Goal: Transaction & Acquisition: Purchase product/service

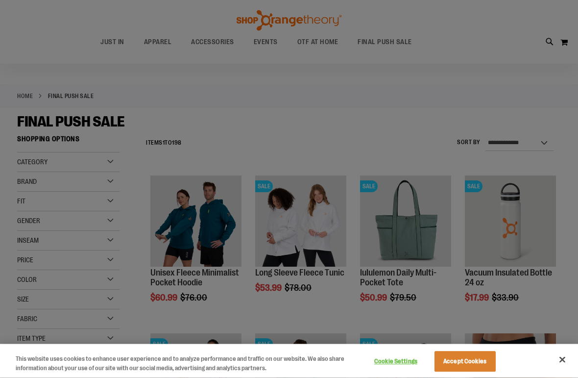
scroll to position [23, 0]
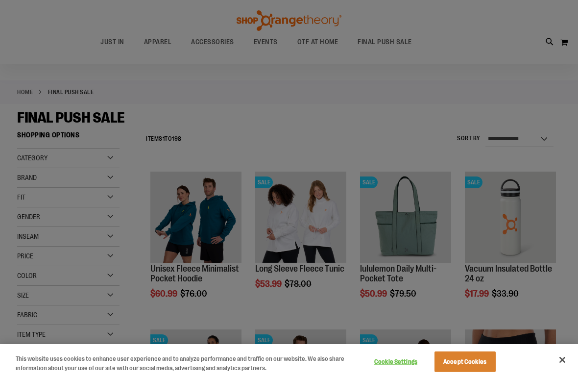
click at [436, 127] on div at bounding box center [289, 189] width 578 height 378
click at [567, 360] on button "Close" at bounding box center [563, 360] width 22 height 22
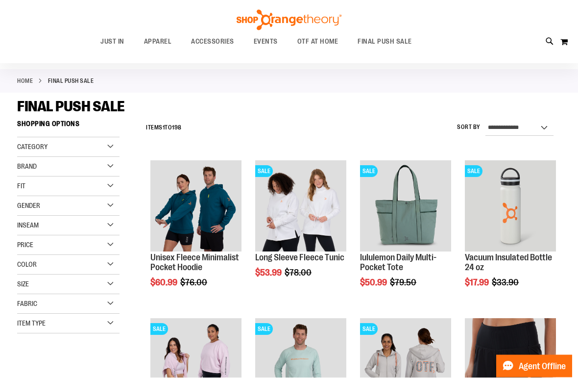
scroll to position [28, 0]
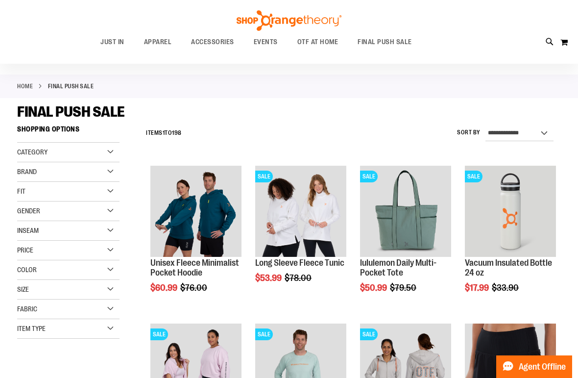
click at [444, 121] on div "**********" at bounding box center [351, 133] width 420 height 25
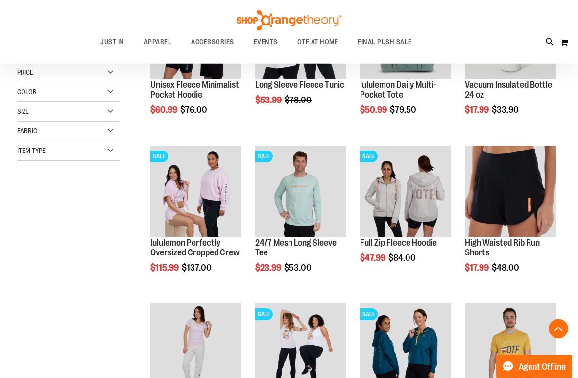
scroll to position [206, 0]
click at [567, 263] on main "**********" at bounding box center [289, 220] width 578 height 600
click at [307, 186] on img "product" at bounding box center [300, 191] width 91 height 91
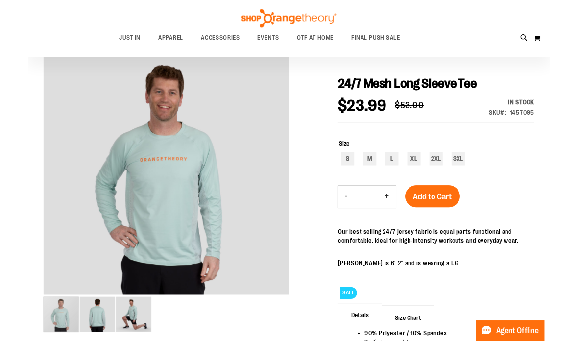
scroll to position [87, 0]
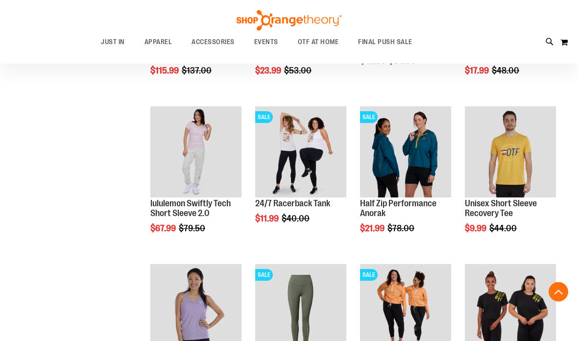
scroll to position [409, 0]
click at [439, 219] on div "Half Zip Performance Anorak $21.99 Regular Price $78.00 Quickview" at bounding box center [405, 179] width 91 height 146
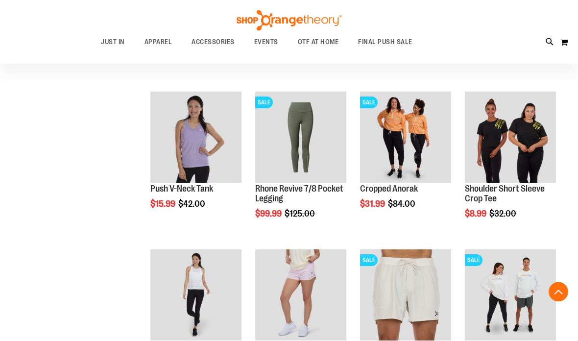
scroll to position [582, 0]
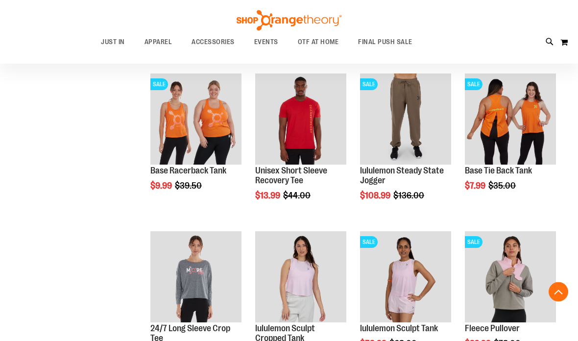
scroll to position [915, 0]
click at [315, 113] on img "product" at bounding box center [300, 118] width 91 height 91
click at [318, 191] on div "$13.99 Regular Price $44.00" at bounding box center [300, 196] width 91 height 10
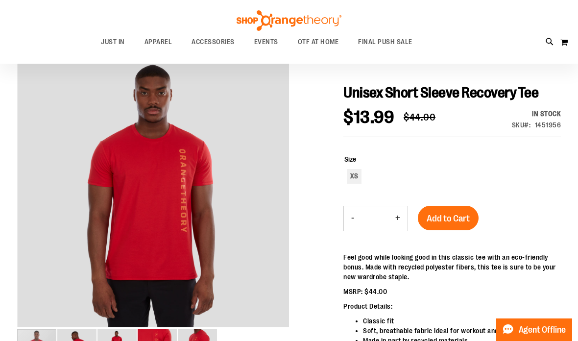
scroll to position [85, 0]
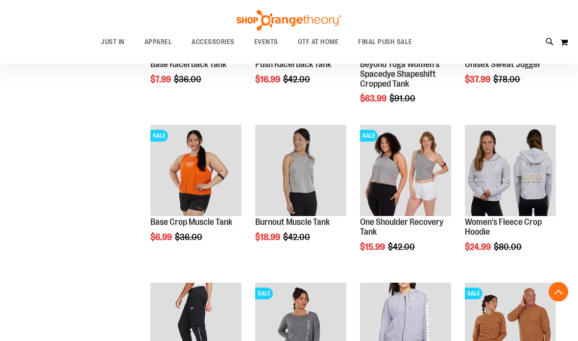
scroll to position [705, 0]
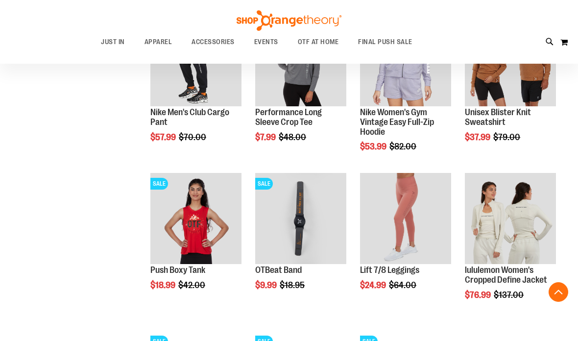
scroll to position [978, 0]
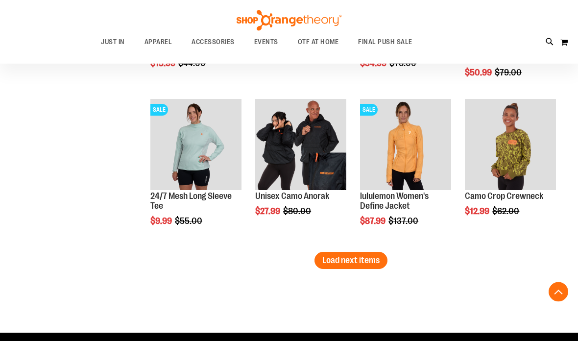
scroll to position [1362, 0]
click at [351, 268] on button "Load next items" at bounding box center [351, 260] width 73 height 17
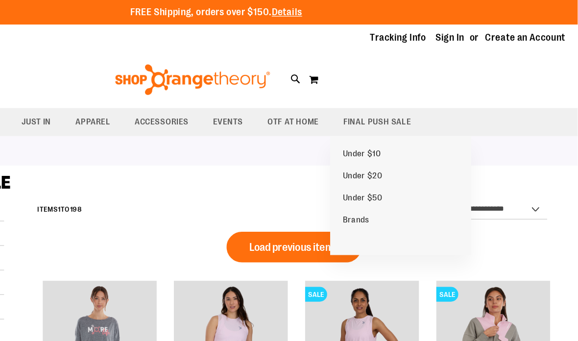
click at [390, 93] on span "FINAL PUSH SALE" at bounding box center [417, 97] width 54 height 22
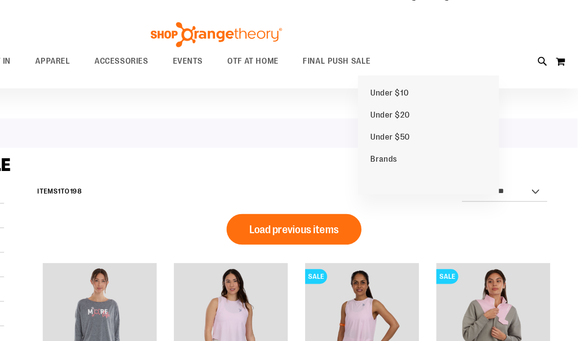
click at [412, 119] on span "Under $50" at bounding box center [428, 124] width 32 height 10
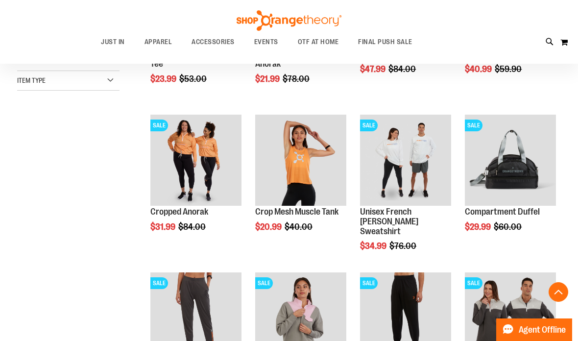
scroll to position [235, 0]
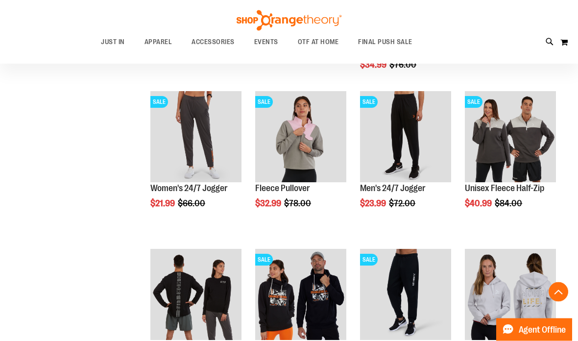
scroll to position [415, 0]
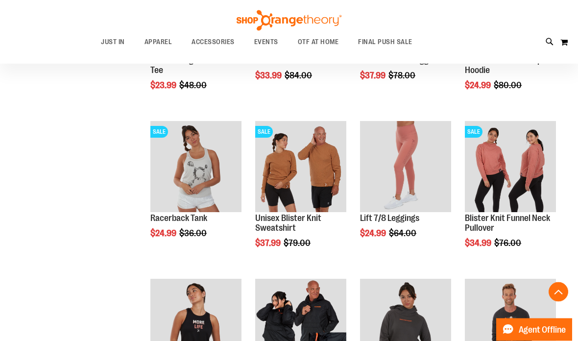
scroll to position [711, 0]
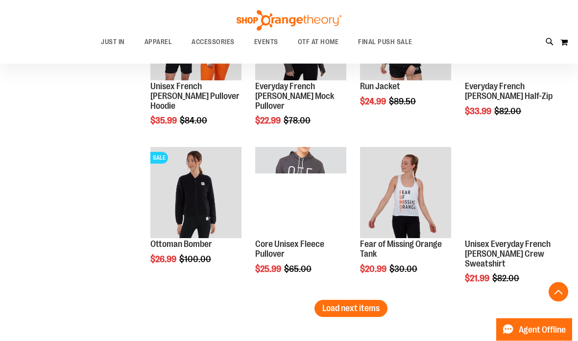
scroll to position [1314, 0]
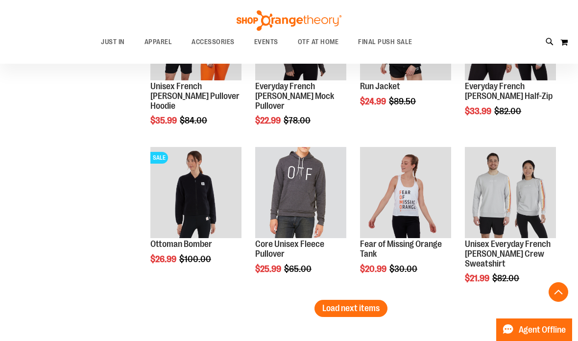
click at [535, 252] on link "Unisex Everyday French [PERSON_NAME] Crew Sweatshirt" at bounding box center [508, 253] width 86 height 29
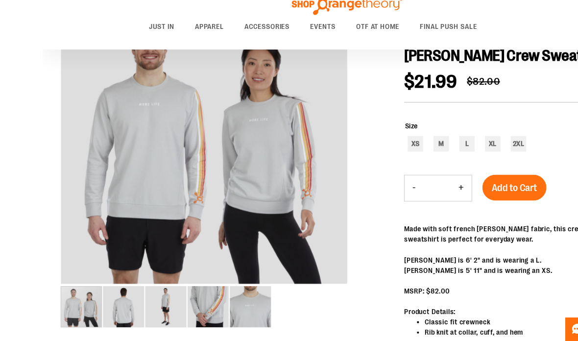
scroll to position [112, 0]
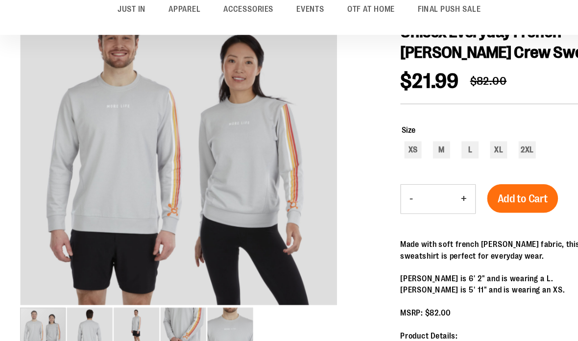
click at [432, 0] on html "Skip to Content The store will not work correctly when cookies are disabled. FR…" at bounding box center [289, 58] width 578 height 341
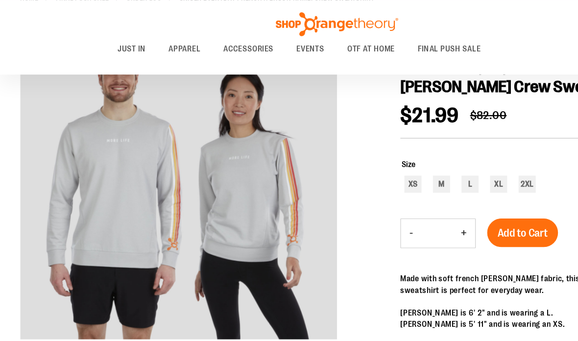
scroll to position [116, 0]
